Goal: Find specific page/section: Find specific page/section

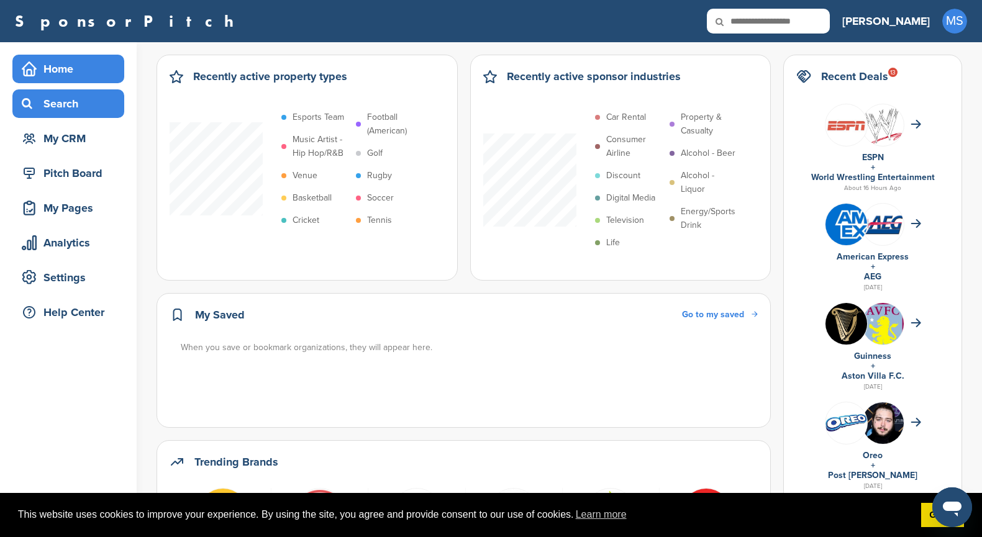
click at [68, 99] on div "Search" at bounding box center [72, 104] width 106 height 22
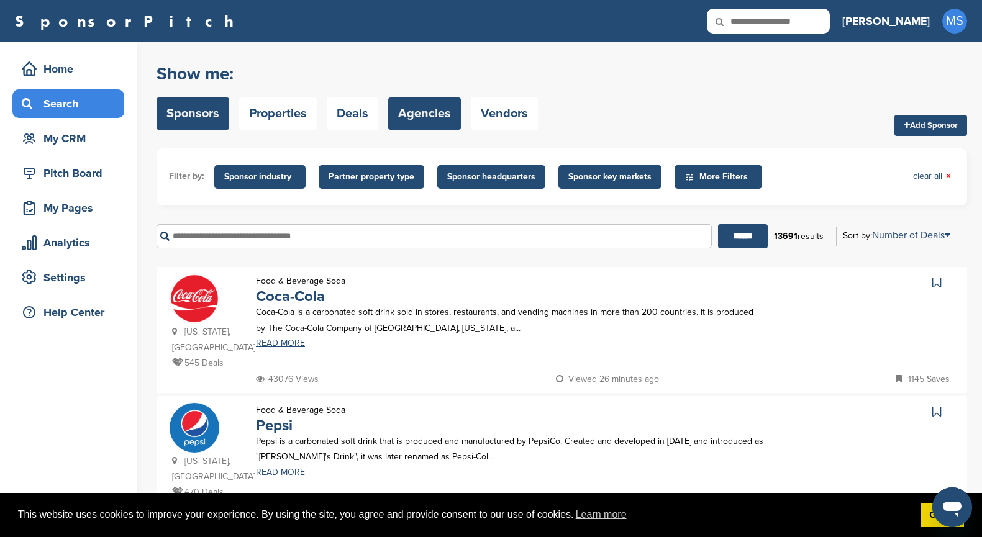
click at [412, 115] on link "Agencies" at bounding box center [424, 114] width 73 height 32
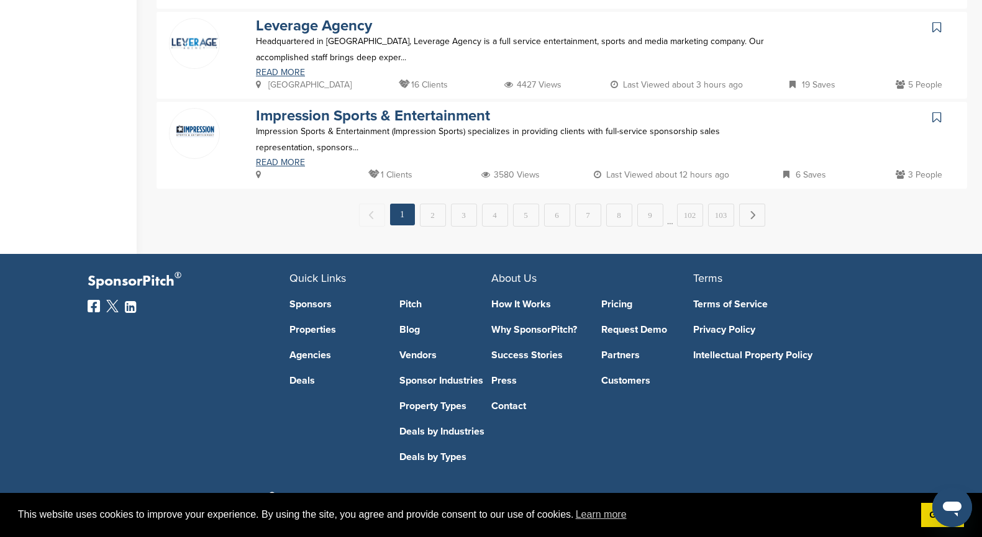
scroll to position [959, 0]
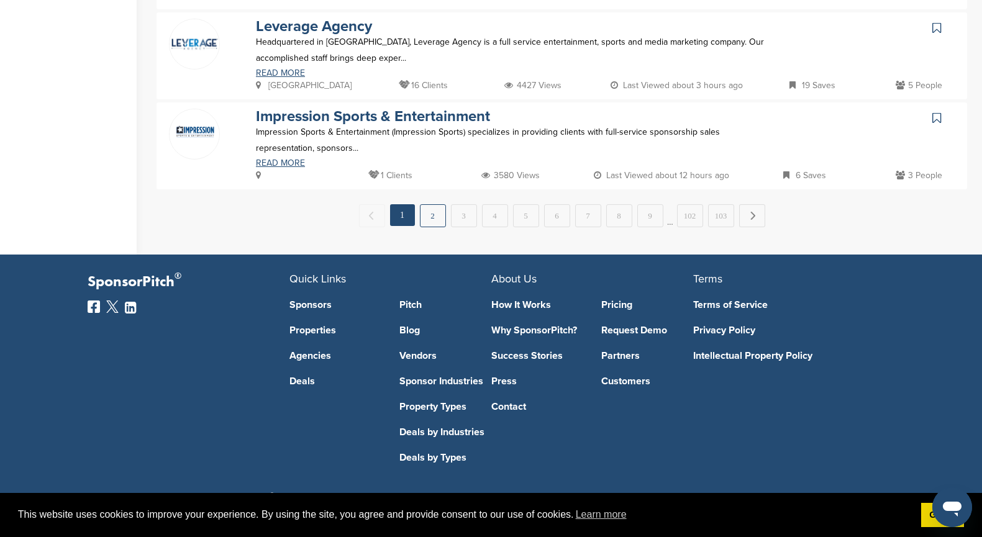
click at [434, 212] on link "2" at bounding box center [433, 215] width 26 height 23
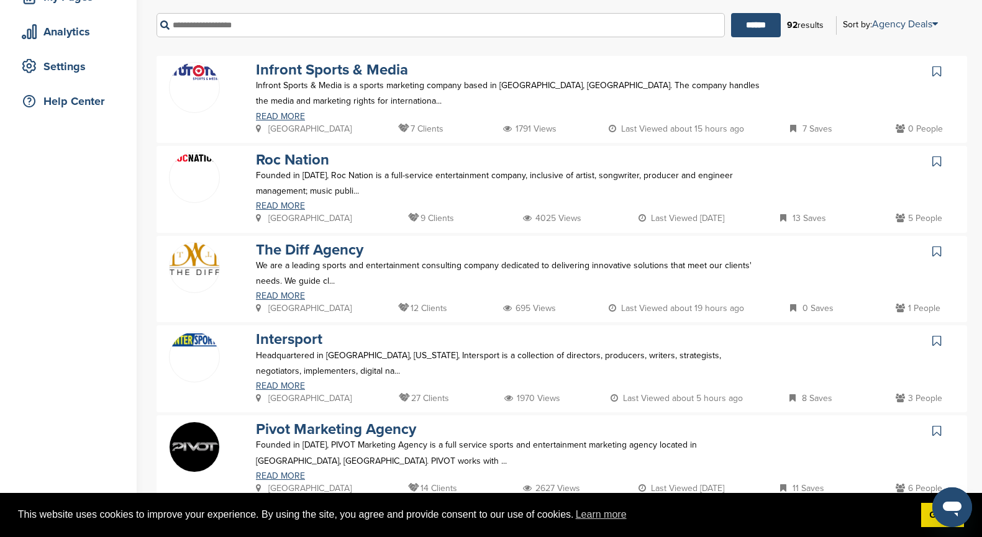
scroll to position [209, 0]
